Goal: Check status: Check status

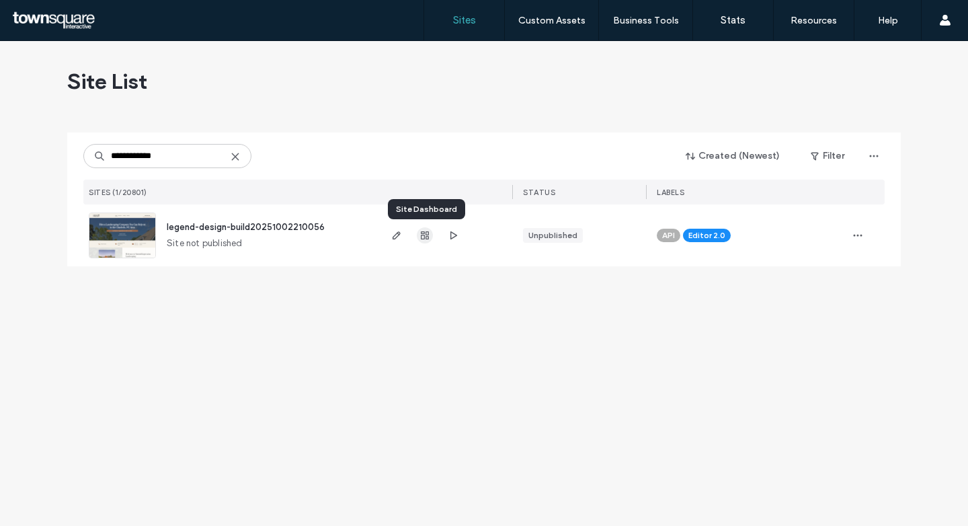
type input "**********"
click at [432, 235] on span "button" at bounding box center [425, 235] width 16 height 16
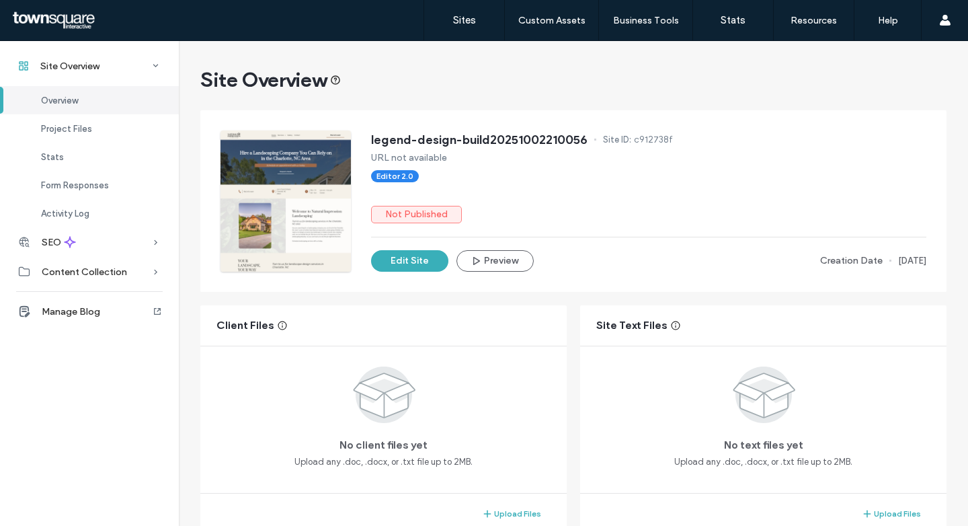
scroll to position [10, 0]
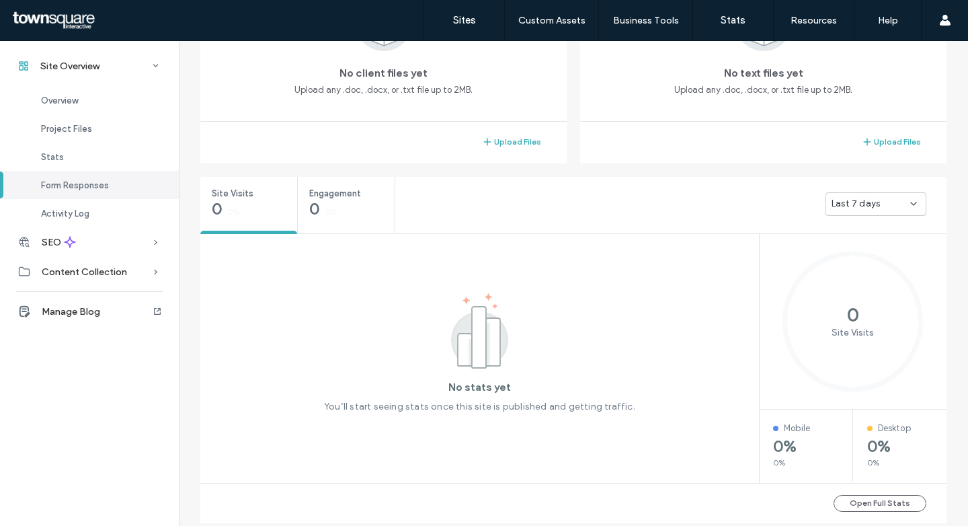
scroll to position [1030, 0]
